Goal: Transaction & Acquisition: Obtain resource

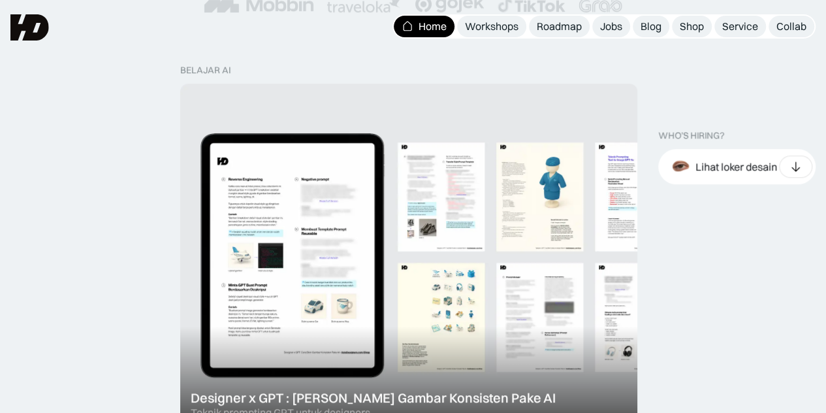
scroll to position [363, 0]
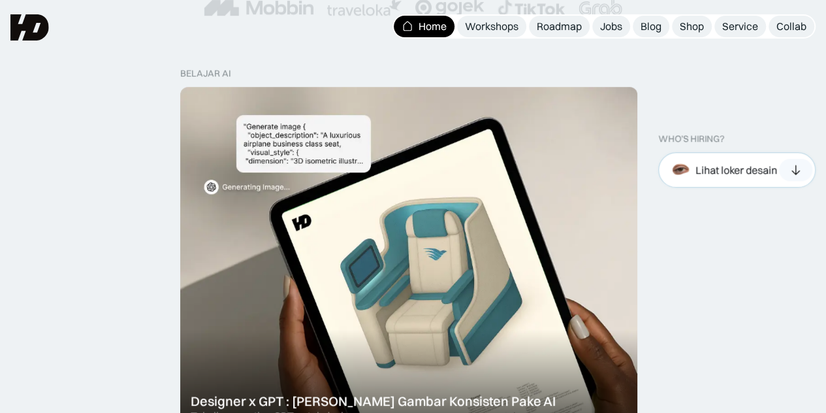
click at [754, 171] on div "Lihat loker desain" at bounding box center [737, 170] width 82 height 14
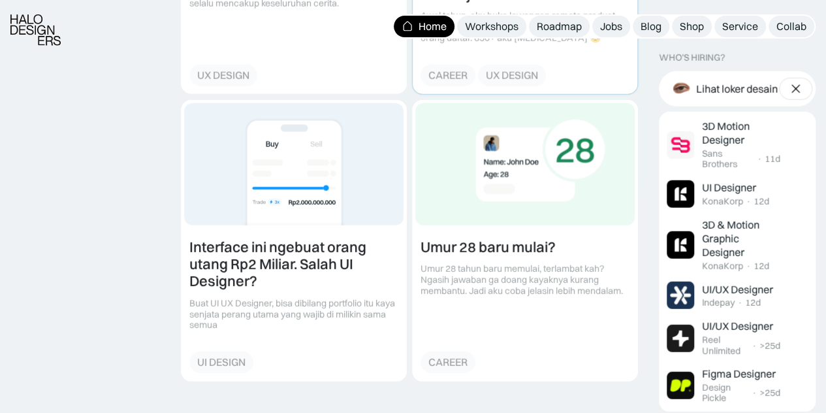
scroll to position [1719, 0]
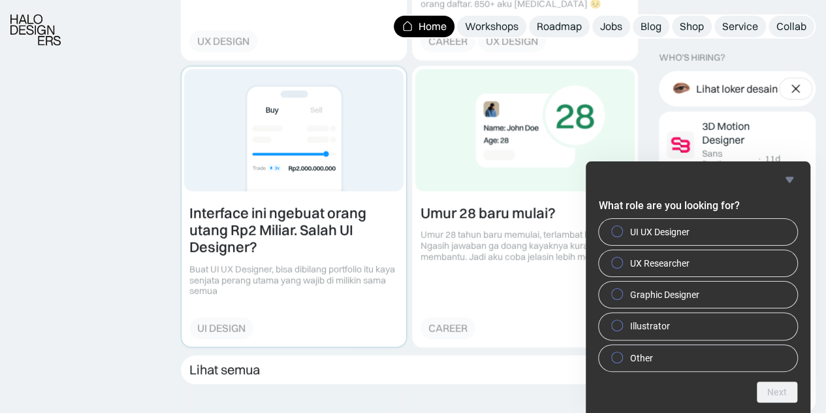
click at [337, 247] on link at bounding box center [294, 207] width 225 height 280
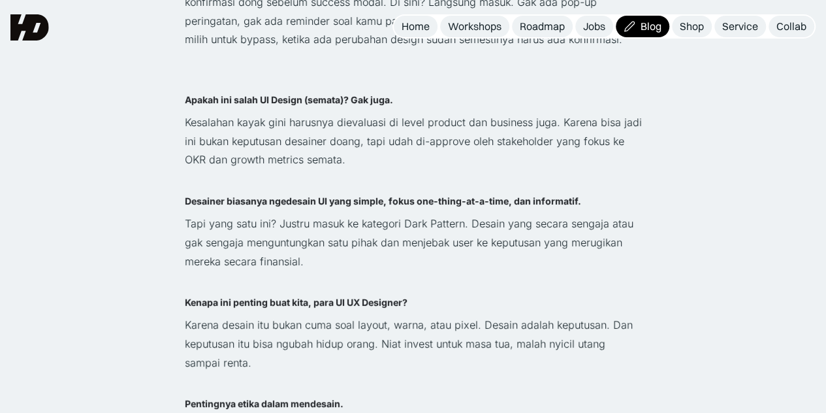
scroll to position [2290, 0]
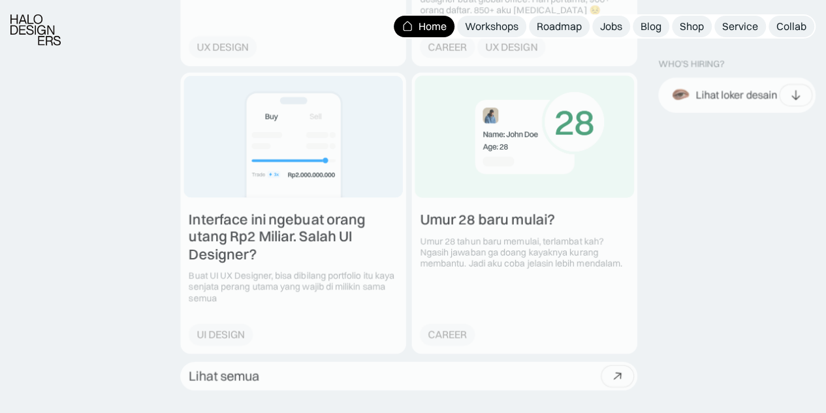
scroll to position [1719, 0]
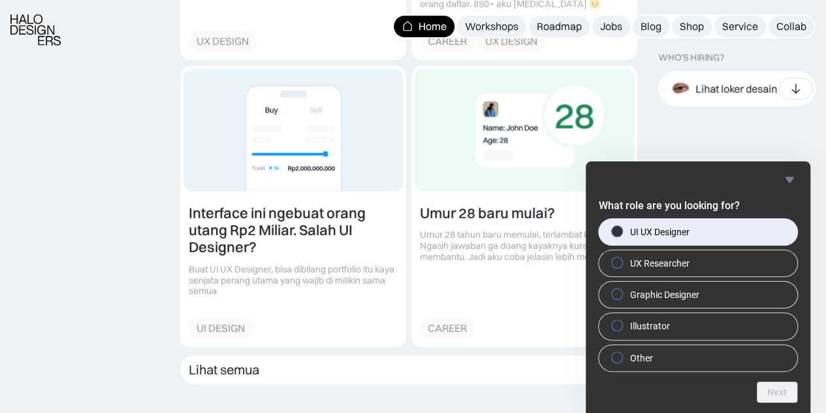
click at [660, 229] on span "UI UX Designer" at bounding box center [659, 231] width 59 height 13
click at [622, 229] on input "UI UX Designer" at bounding box center [617, 231] width 8 height 8
radio input "true"
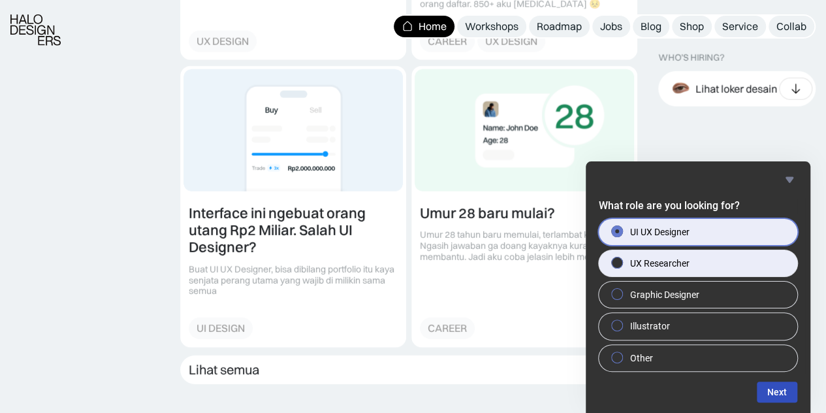
click at [624, 254] on label "UX Researcher" at bounding box center [698, 263] width 199 height 26
click at [622, 258] on input "UX Researcher" at bounding box center [617, 262] width 8 height 8
radio input "true"
click at [624, 233] on div at bounding box center [617, 231] width 16 height 13
click at [622, 233] on input "UI UX Designer" at bounding box center [617, 231] width 8 height 8
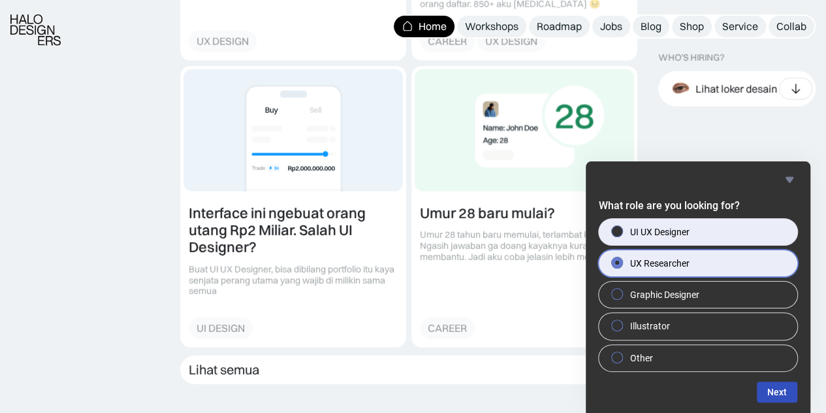
radio input "true"
click at [701, 270] on label "UX Researcher" at bounding box center [698, 263] width 199 height 26
click at [622, 266] on input "UX Researcher" at bounding box center [617, 262] width 8 height 8
radio input "true"
click at [678, 228] on span "UI UX Designer" at bounding box center [659, 231] width 59 height 13
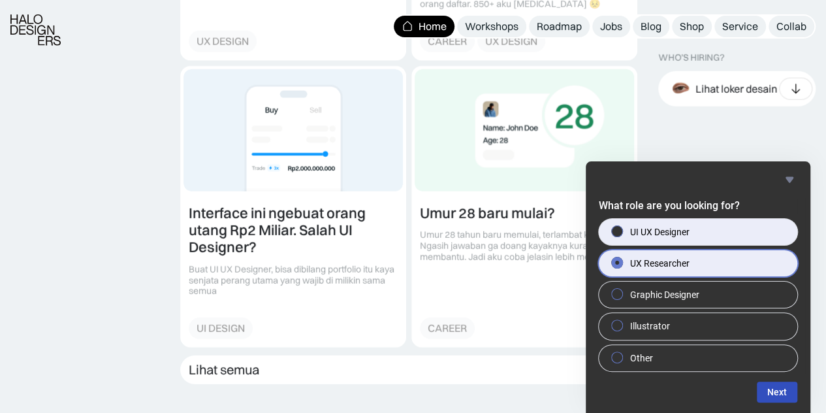
click at [622, 228] on input "UI UX Designer" at bounding box center [617, 231] width 8 height 8
radio input "true"
click at [696, 262] on label "UX Researcher" at bounding box center [698, 263] width 199 height 26
click at [622, 262] on input "UX Researcher" at bounding box center [617, 262] width 8 height 8
radio input "true"
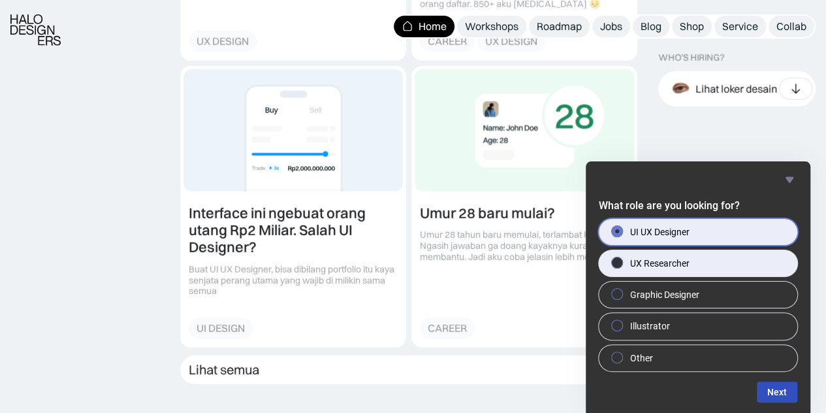
radio input "false"
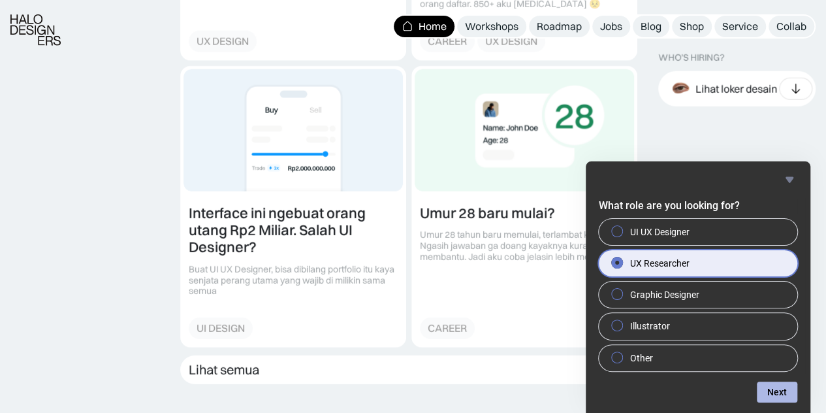
click at [777, 394] on button "Next" at bounding box center [777, 391] width 40 height 21
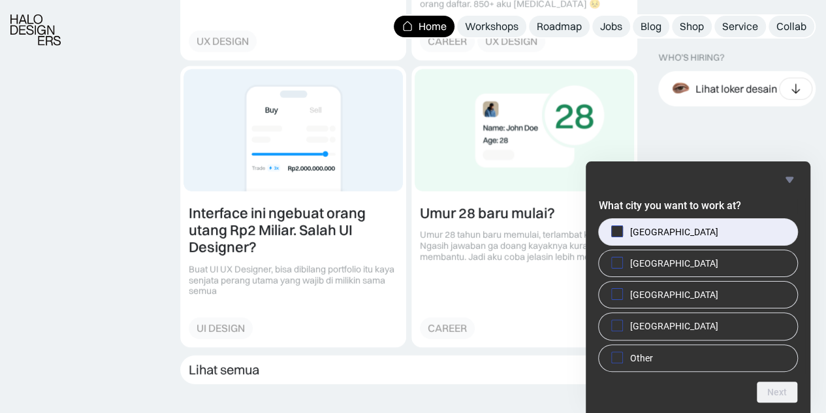
click at [633, 229] on span "Jakarta" at bounding box center [674, 231] width 88 height 13
click at [622, 229] on input "Jakarta" at bounding box center [617, 231] width 8 height 8
checkbox input "true"
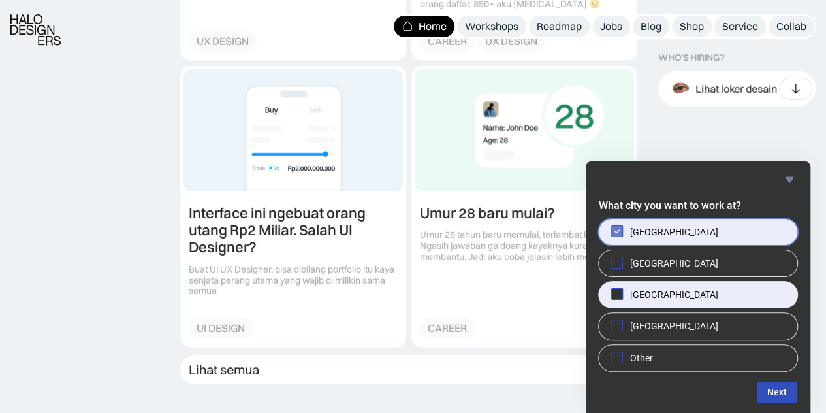
click at [637, 297] on span "Bandung" at bounding box center [674, 294] width 88 height 13
click at [622, 297] on input "Bandung" at bounding box center [617, 294] width 8 height 8
checkbox input "true"
click at [777, 396] on button "Next" at bounding box center [777, 391] width 40 height 21
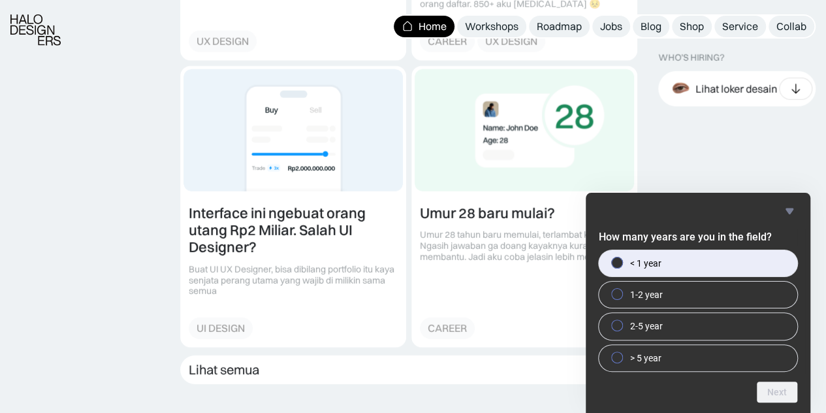
click at [650, 269] on span "< 1 year" at bounding box center [645, 263] width 31 height 13
click at [622, 266] on input "< 1 year" at bounding box center [617, 262] width 8 height 8
radio input "true"
click at [767, 389] on button "Next" at bounding box center [777, 391] width 40 height 21
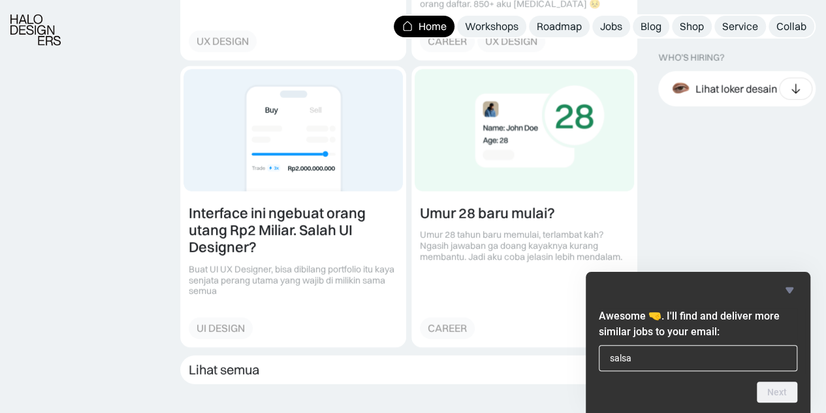
type input "salsabilarahmah360@gmail.com"
click at [769, 388] on button "Next" at bounding box center [777, 391] width 40 height 21
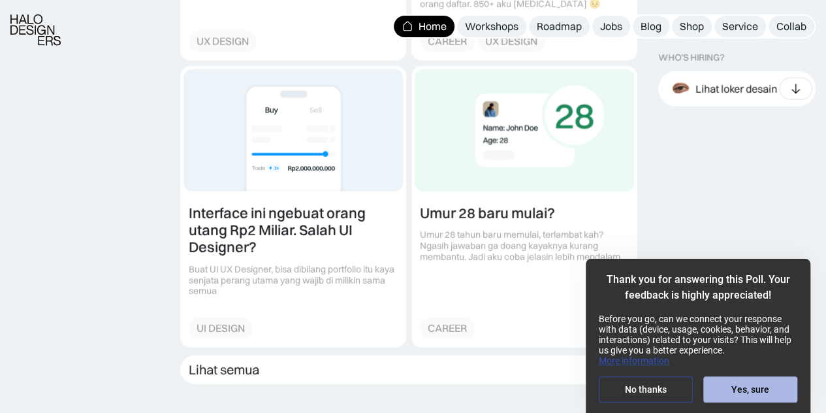
click at [731, 390] on button "Yes, sure" at bounding box center [750, 389] width 94 height 26
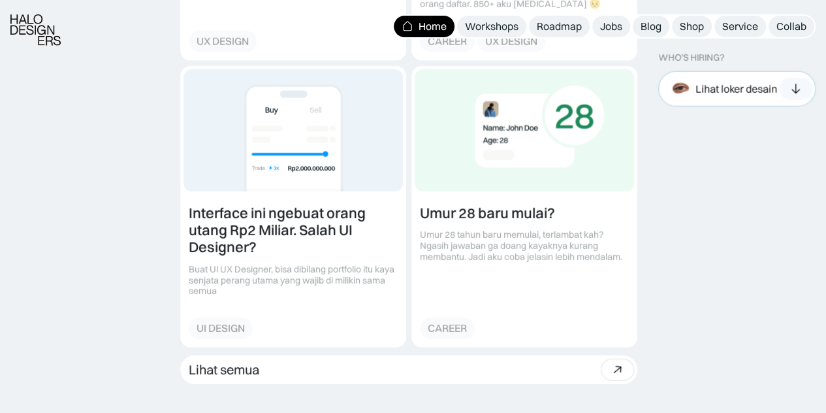
click at [799, 84] on icon at bounding box center [796, 88] width 14 height 13
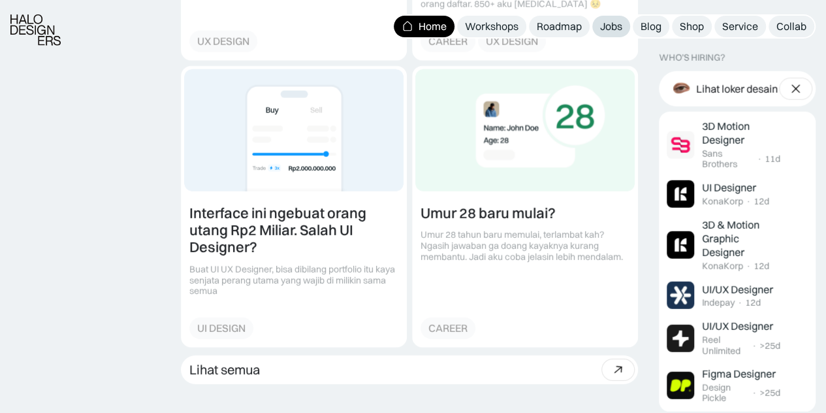
click at [610, 21] on div "Jobs" at bounding box center [611, 27] width 22 height 14
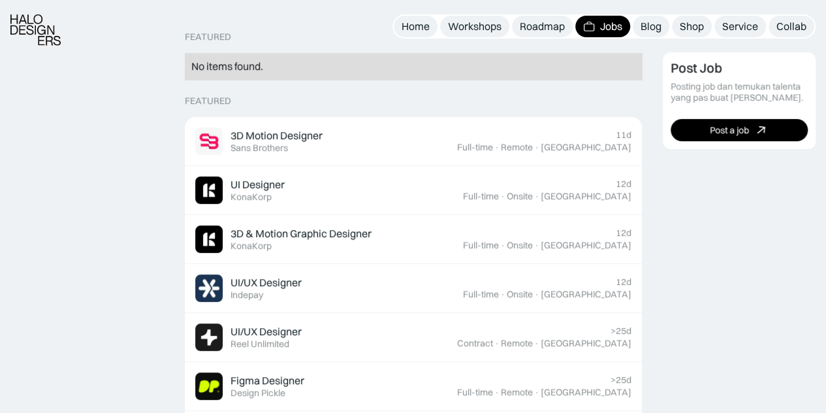
scroll to position [325, 0]
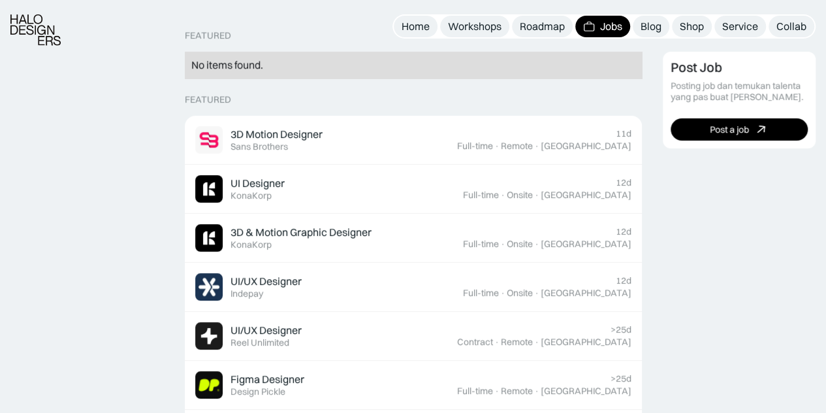
click at [452, 141] on div "3D Motion Designer Featured Sans Brothers" at bounding box center [326, 139] width 262 height 27
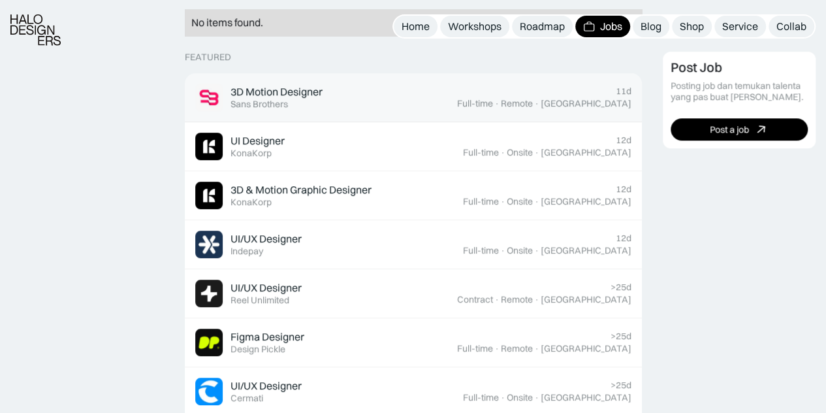
scroll to position [368, 0]
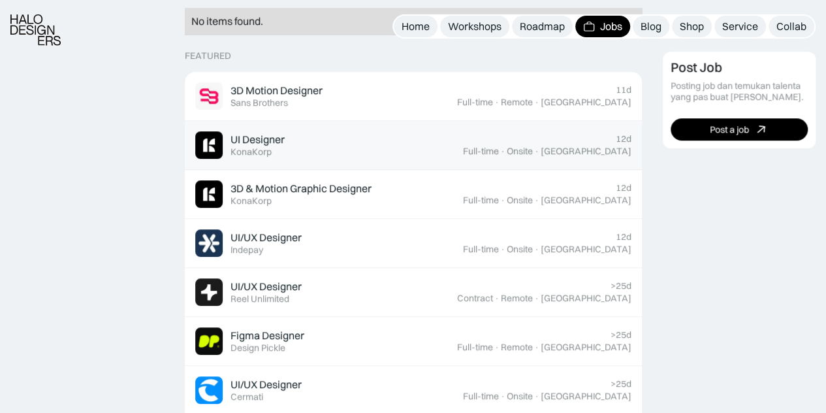
click at [261, 148] on div "KonaKorp" at bounding box center [251, 151] width 41 height 11
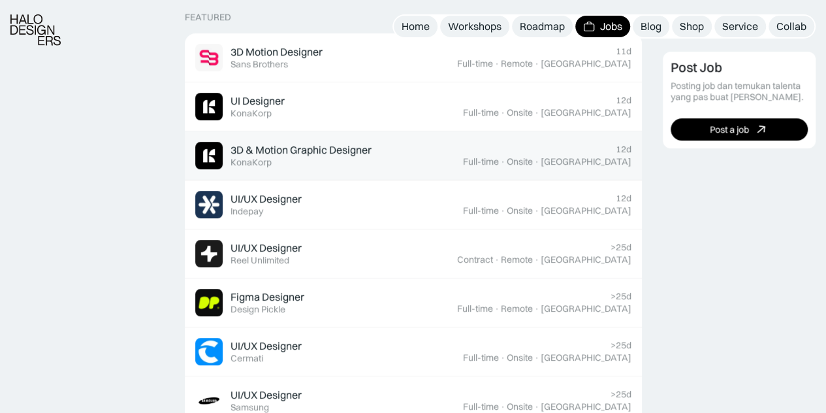
scroll to position [421, 0]
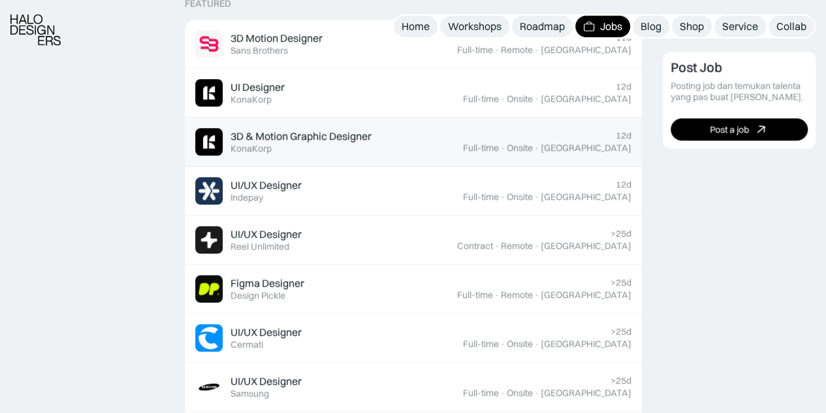
click at [270, 199] on div "UI/UX Designer Featured Indepay" at bounding box center [266, 190] width 71 height 25
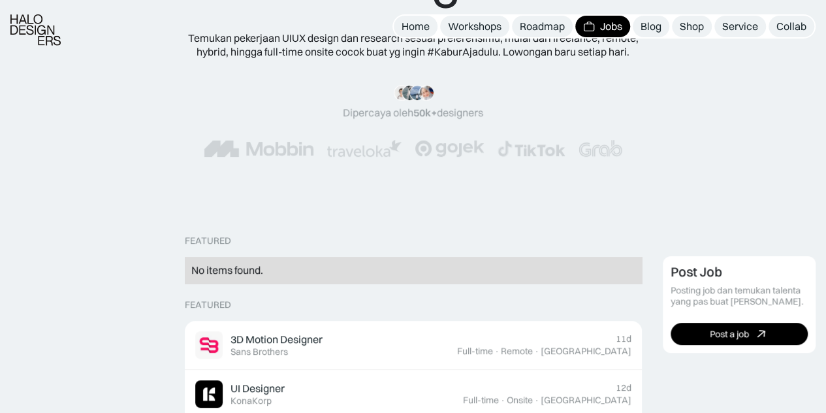
scroll to position [123, 0]
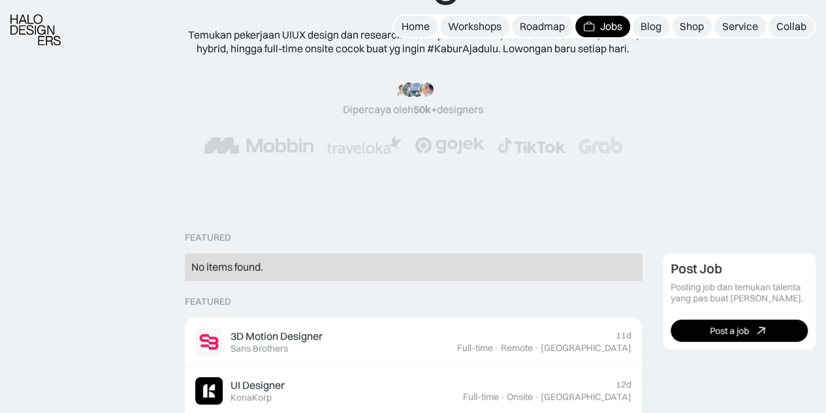
click at [302, 274] on div "No items found." at bounding box center [413, 267] width 444 height 14
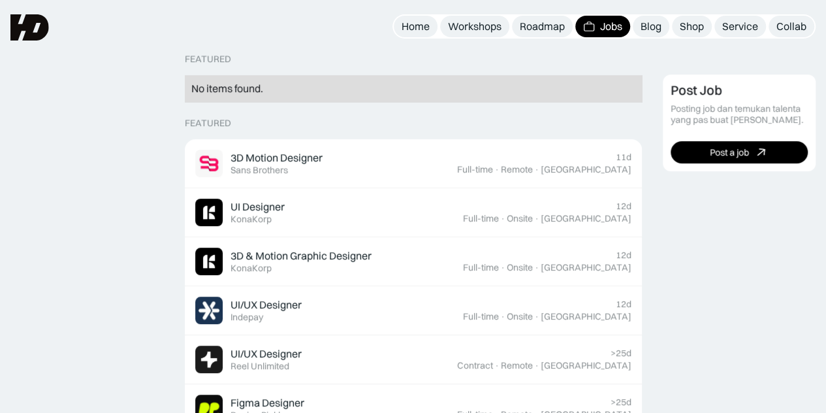
scroll to position [296, 0]
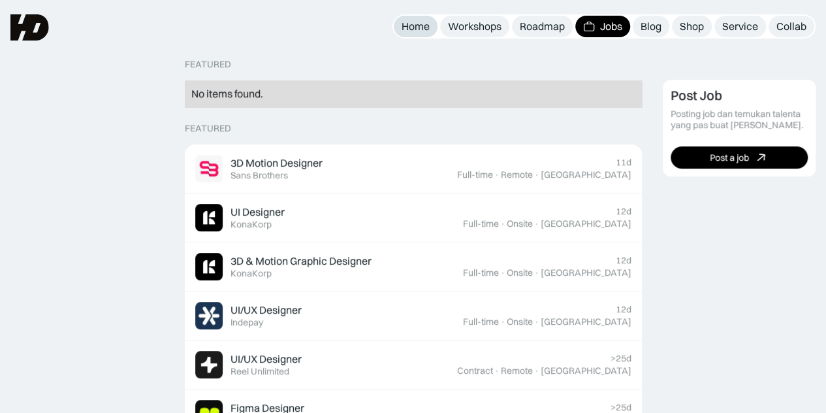
click at [428, 28] on link "Home" at bounding box center [416, 27] width 44 height 22
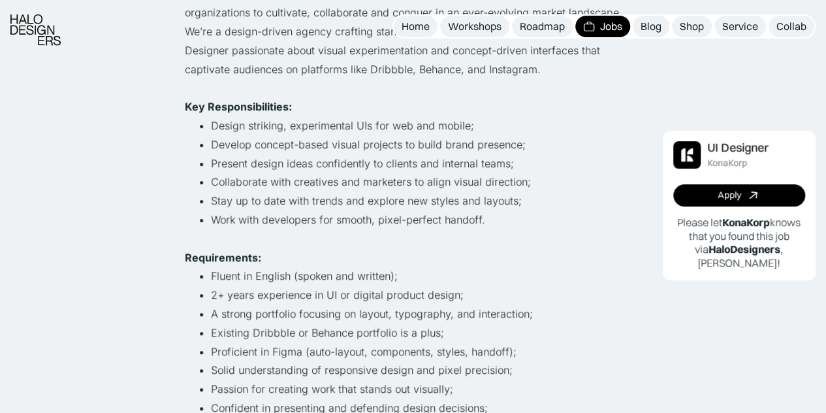
scroll to position [274, 0]
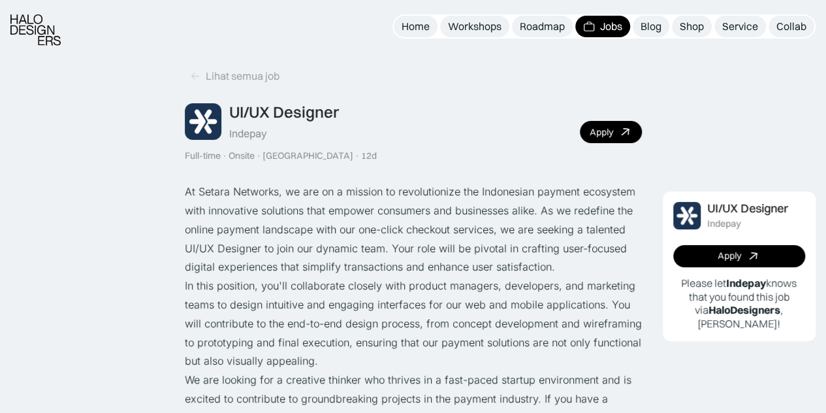
scroll to position [238, 0]
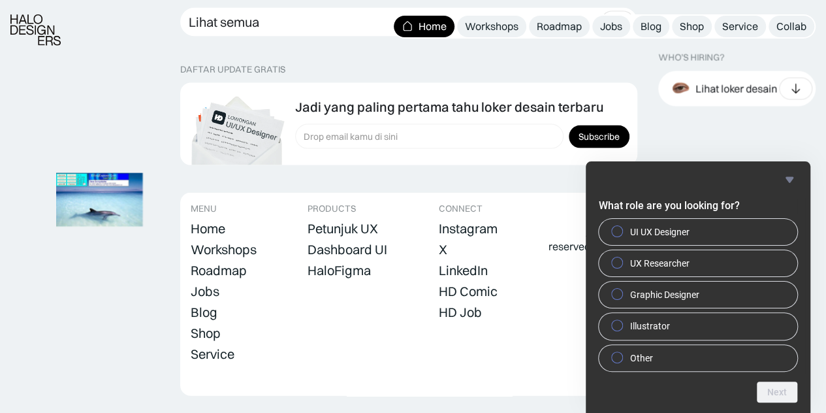
scroll to position [3815, 0]
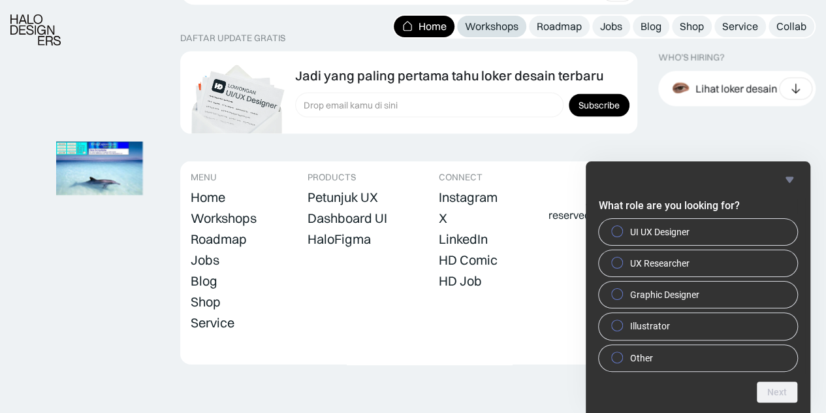
click at [485, 29] on div "Workshops" at bounding box center [492, 27] width 54 height 14
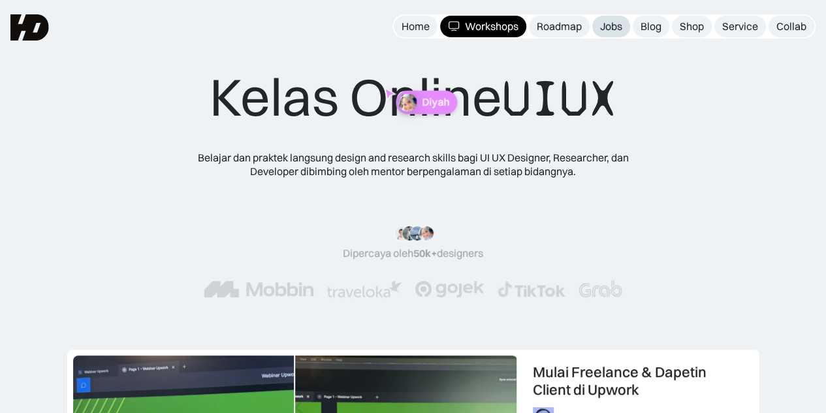
click at [606, 29] on div "Jobs" at bounding box center [611, 27] width 22 height 14
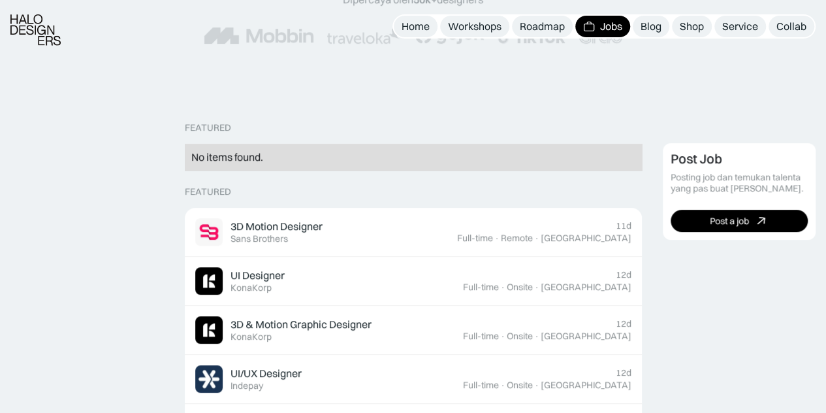
scroll to position [432, 0]
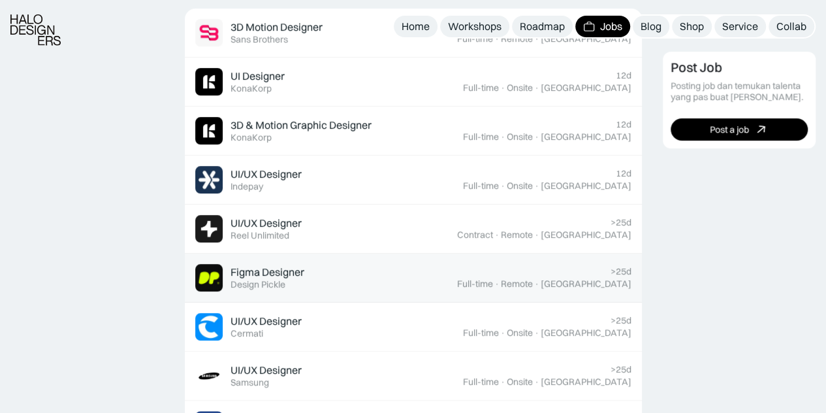
click at [344, 285] on div "Figma Designer Featured Design Pickle" at bounding box center [326, 277] width 262 height 27
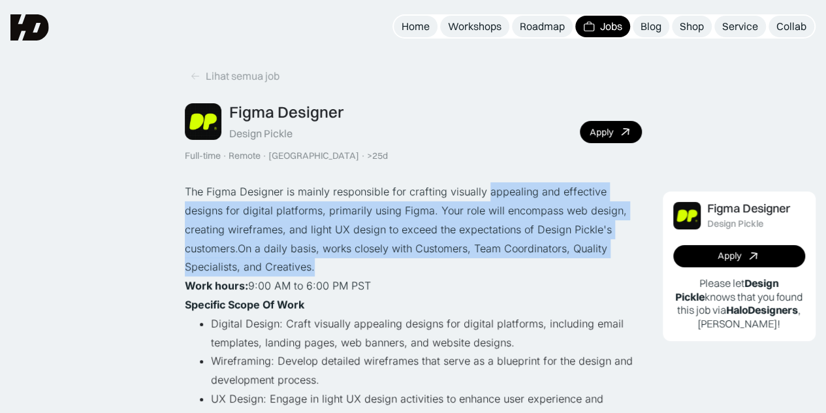
drag, startPoint x: 486, startPoint y: 195, endPoint x: 394, endPoint y: 263, distance: 113.9
click at [394, 263] on p "The Figma Designer is mainly responsible for crafting visually appealing and ef…" at bounding box center [413, 229] width 457 height 94
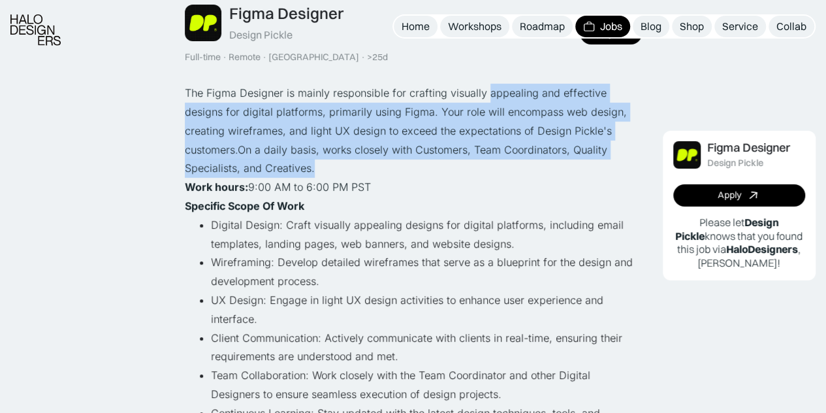
scroll to position [101, 0]
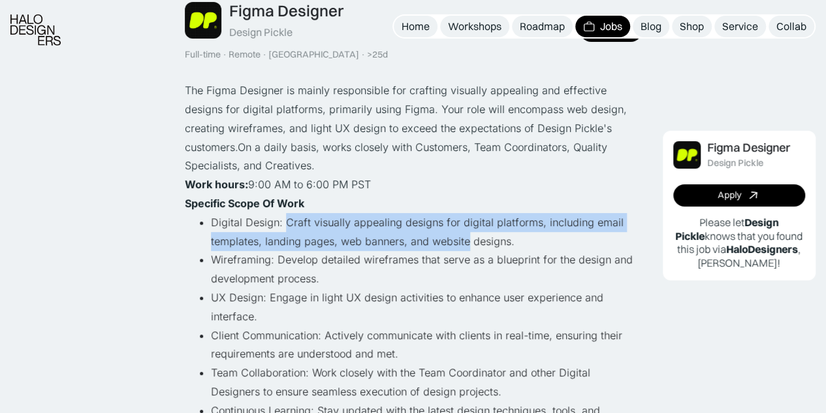
drag, startPoint x: 285, startPoint y: 223, endPoint x: 465, endPoint y: 242, distance: 181.2
click at [465, 242] on li "Digital Design: Craft visually appealing designs for digital platforms, includi…" at bounding box center [426, 232] width 431 height 38
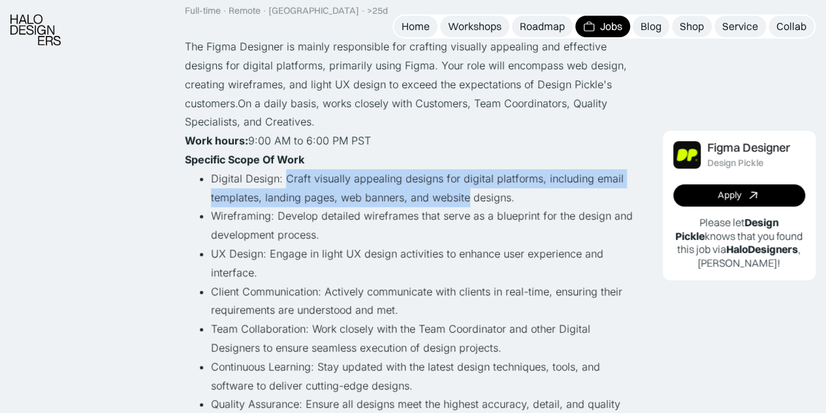
scroll to position [153, 0]
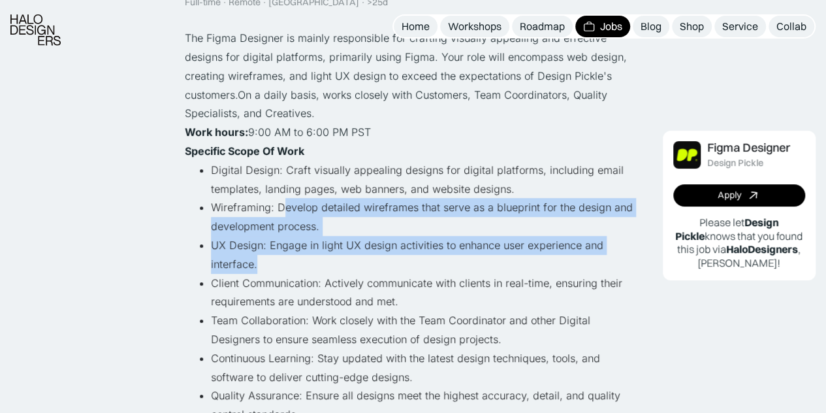
drag, startPoint x: 280, startPoint y: 205, endPoint x: 364, endPoint y: 262, distance: 101.6
click at [364, 262] on ul "Digital Design: Craft visually appealing designs for digital platforms, includi…" at bounding box center [413, 311] width 457 height 301
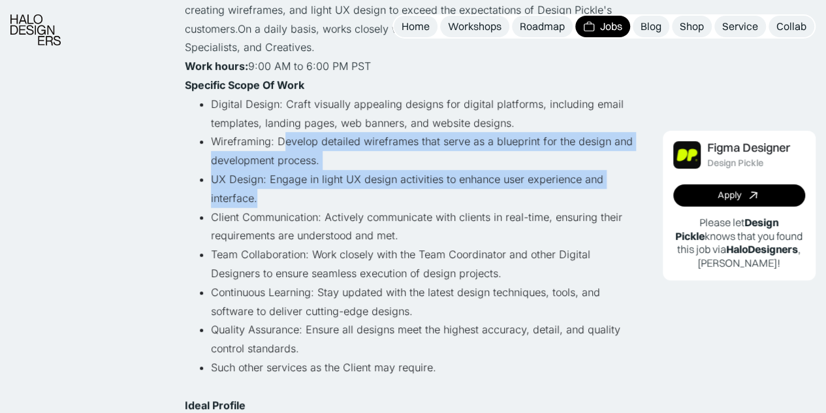
scroll to position [251, 0]
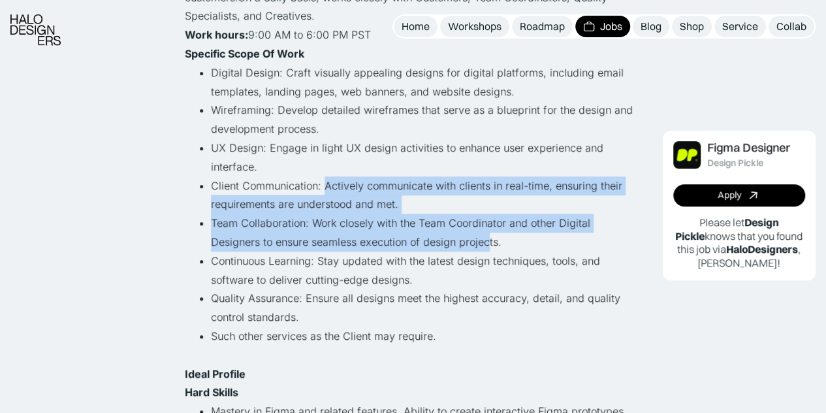
drag, startPoint x: 324, startPoint y: 185, endPoint x: 436, endPoint y: 242, distance: 125.3
click at [436, 242] on ul "Digital Design: Craft visually appealing designs for digital platforms, includi…" at bounding box center [413, 213] width 457 height 301
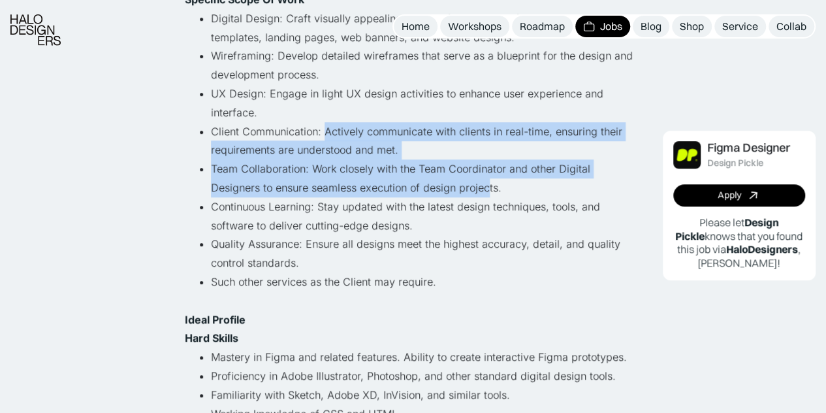
scroll to position [306, 0]
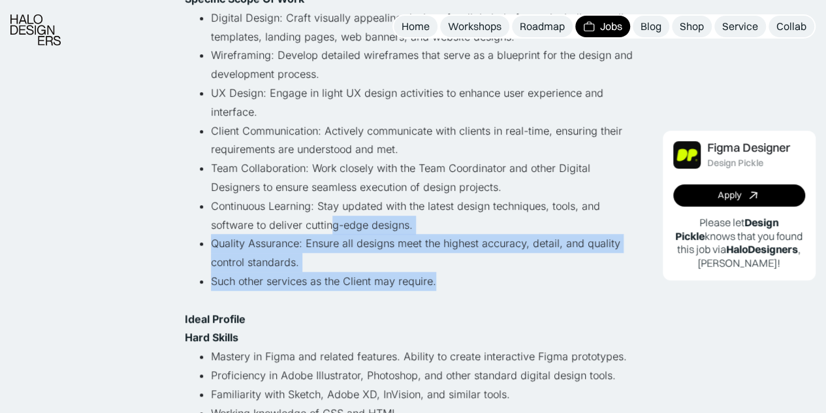
drag, startPoint x: 329, startPoint y: 229, endPoint x: 454, endPoint y: 284, distance: 136.5
click at [454, 284] on ul "Digital Design: Craft visually appealing designs for digital platforms, includi…" at bounding box center [413, 158] width 457 height 301
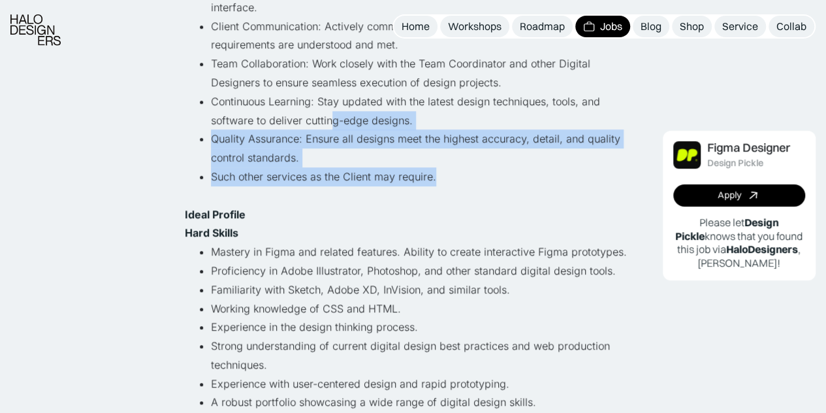
scroll to position [457, 0]
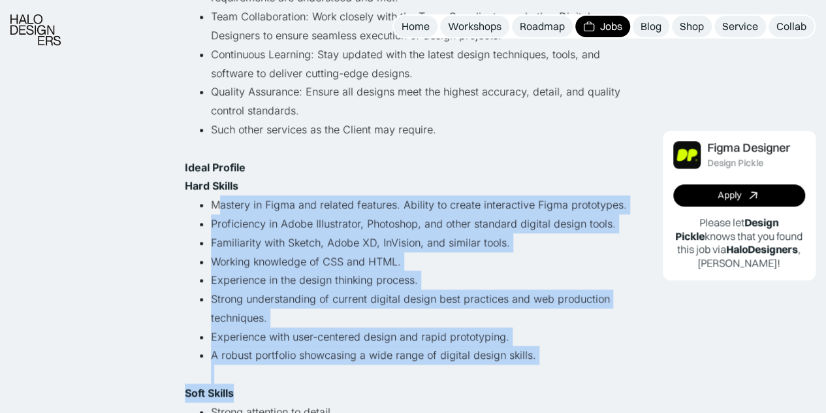
drag, startPoint x: 216, startPoint y: 208, endPoint x: 363, endPoint y: 395, distance: 238.6
click at [363, 395] on div "The Figma Designer is mainly responsible for crafting visually appealing and ef…" at bounding box center [413, 214] width 457 height 978
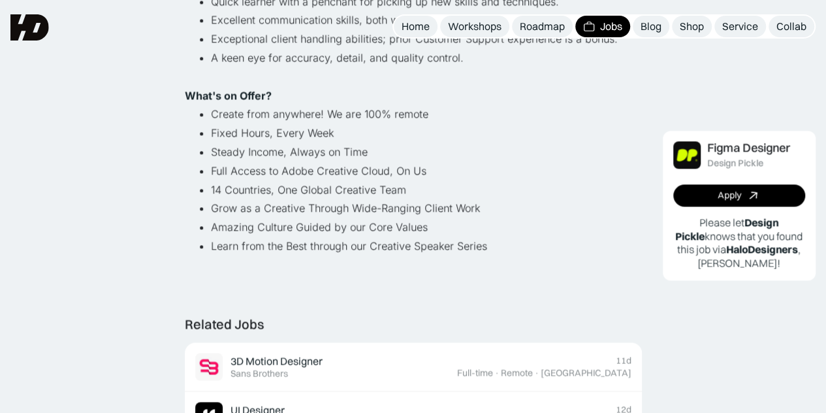
scroll to position [885, 0]
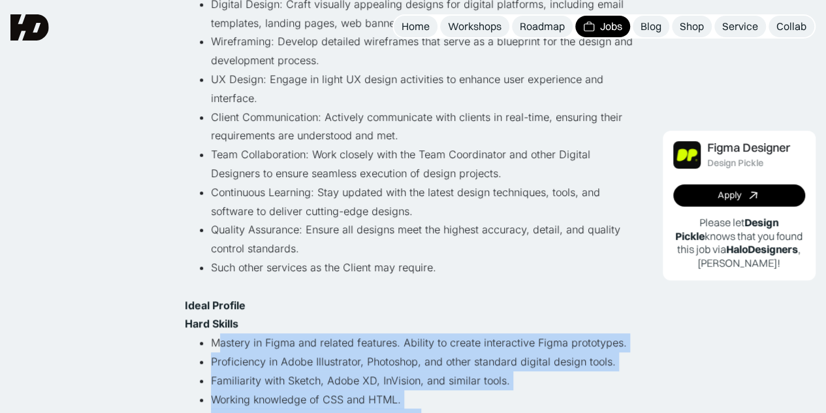
click at [374, 343] on li "Mastery in Figma and related features. Ability to create interactive Figma prot…" at bounding box center [426, 342] width 431 height 19
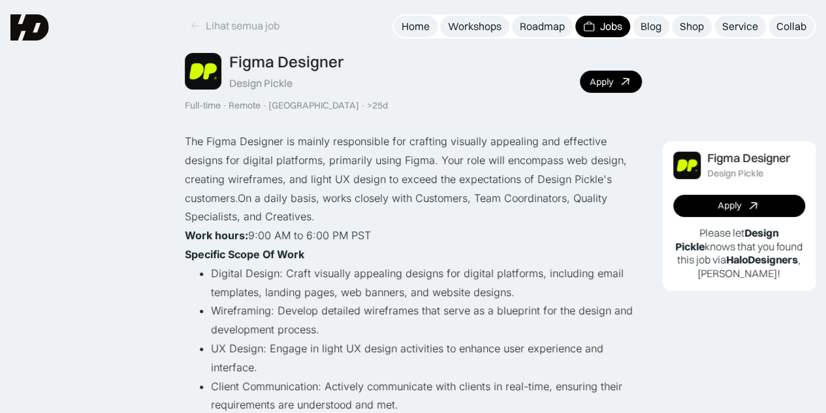
scroll to position [0, 0]
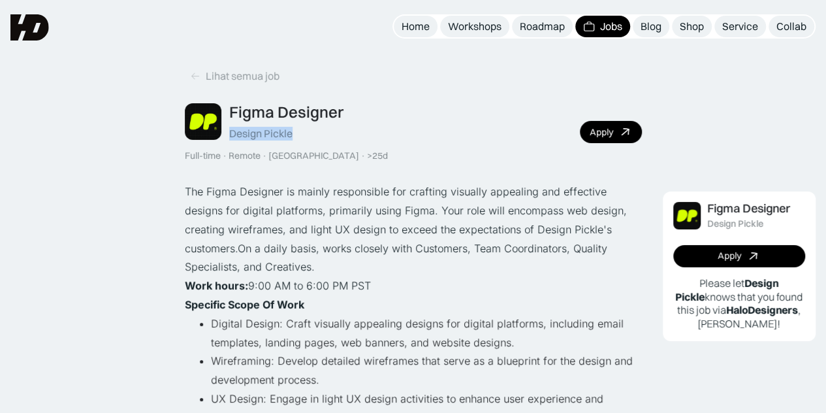
drag, startPoint x: 299, startPoint y: 136, endPoint x: 227, endPoint y: 134, distance: 71.9
click at [227, 134] on div "Figma Designer Design Pickle" at bounding box center [264, 122] width 159 height 38
copy div "Design Pickle"
